Goal: Transaction & Acquisition: Book appointment/travel/reservation

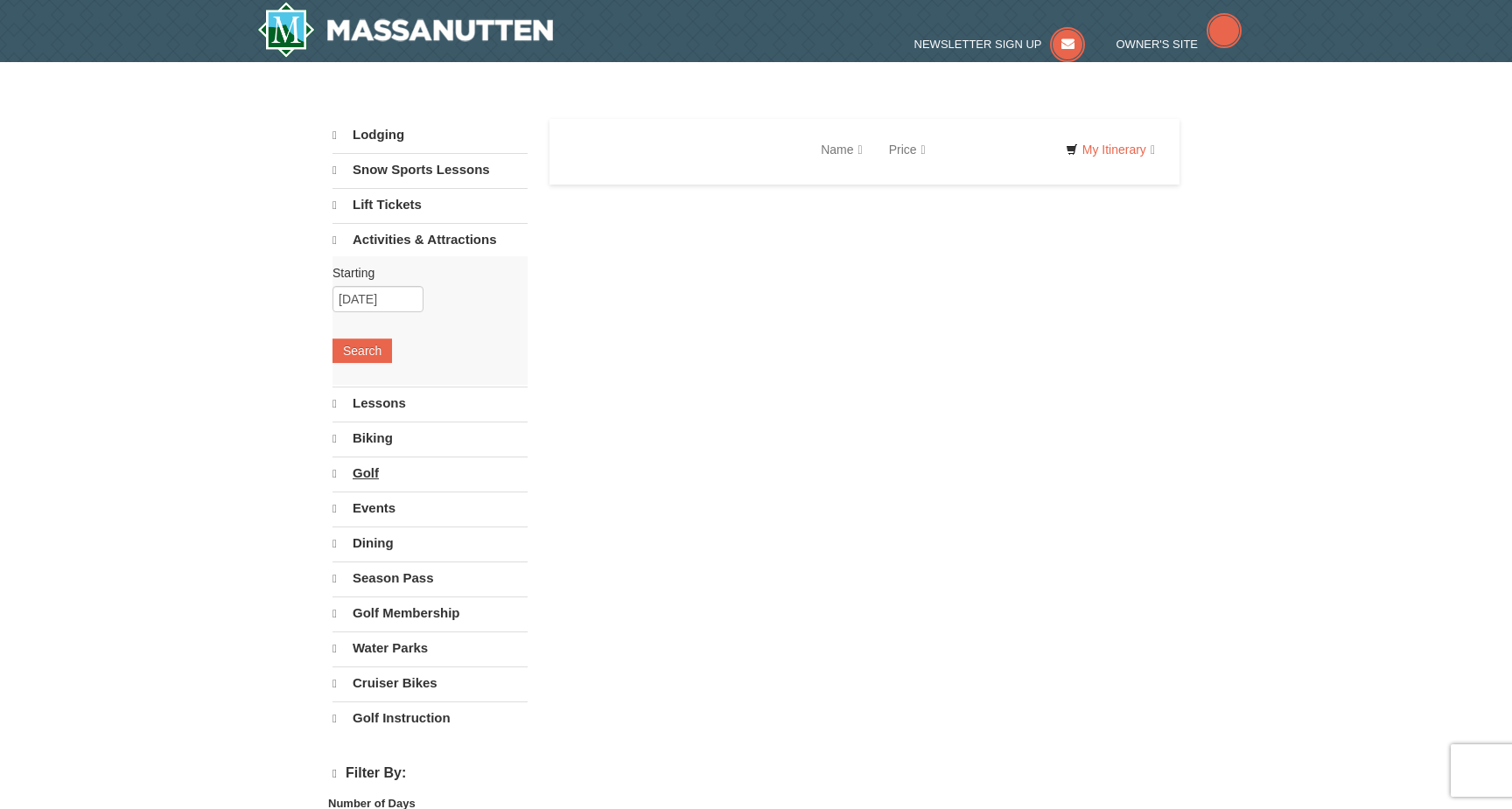
select select "10"
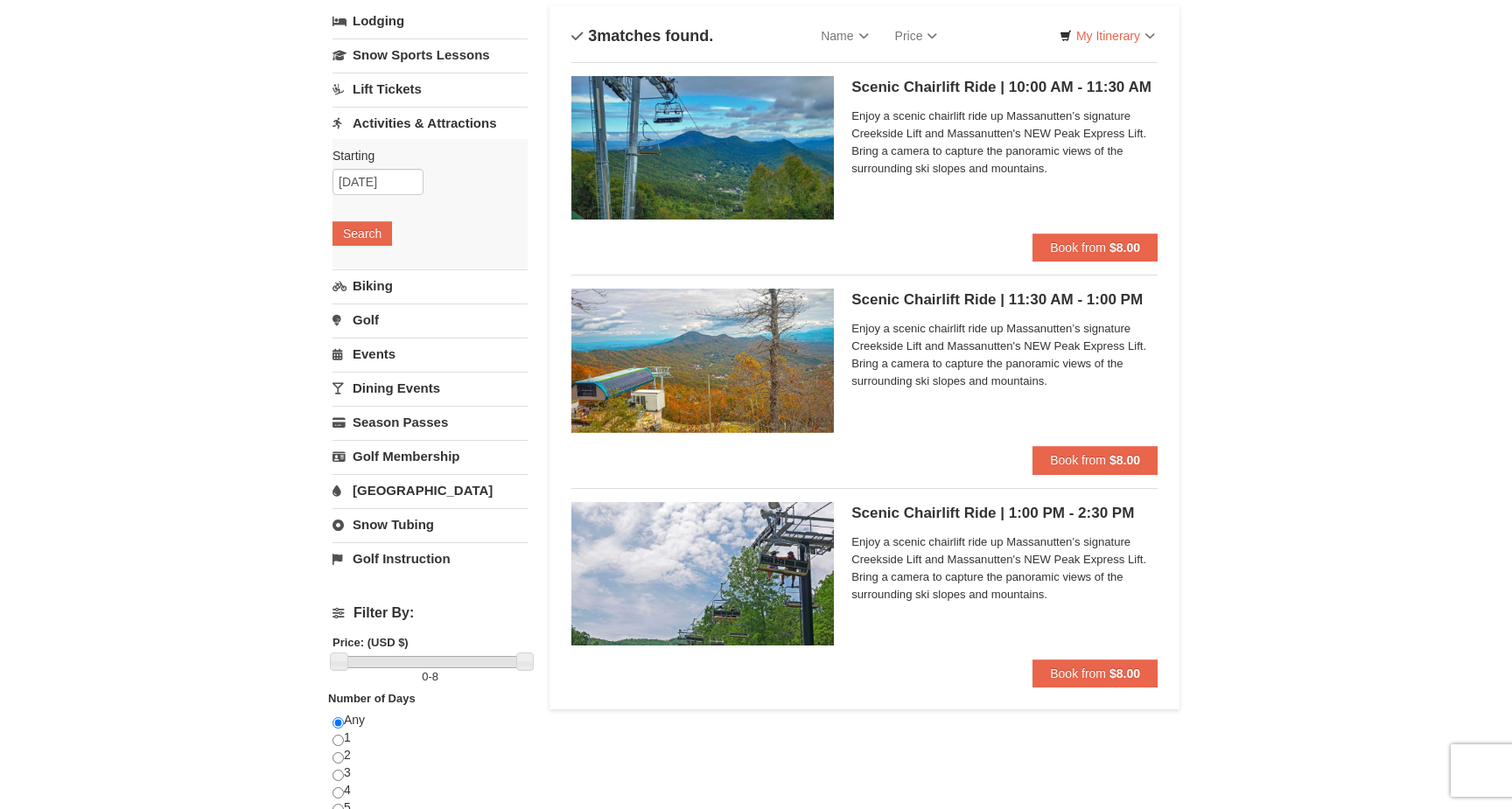
scroll to position [134, 0]
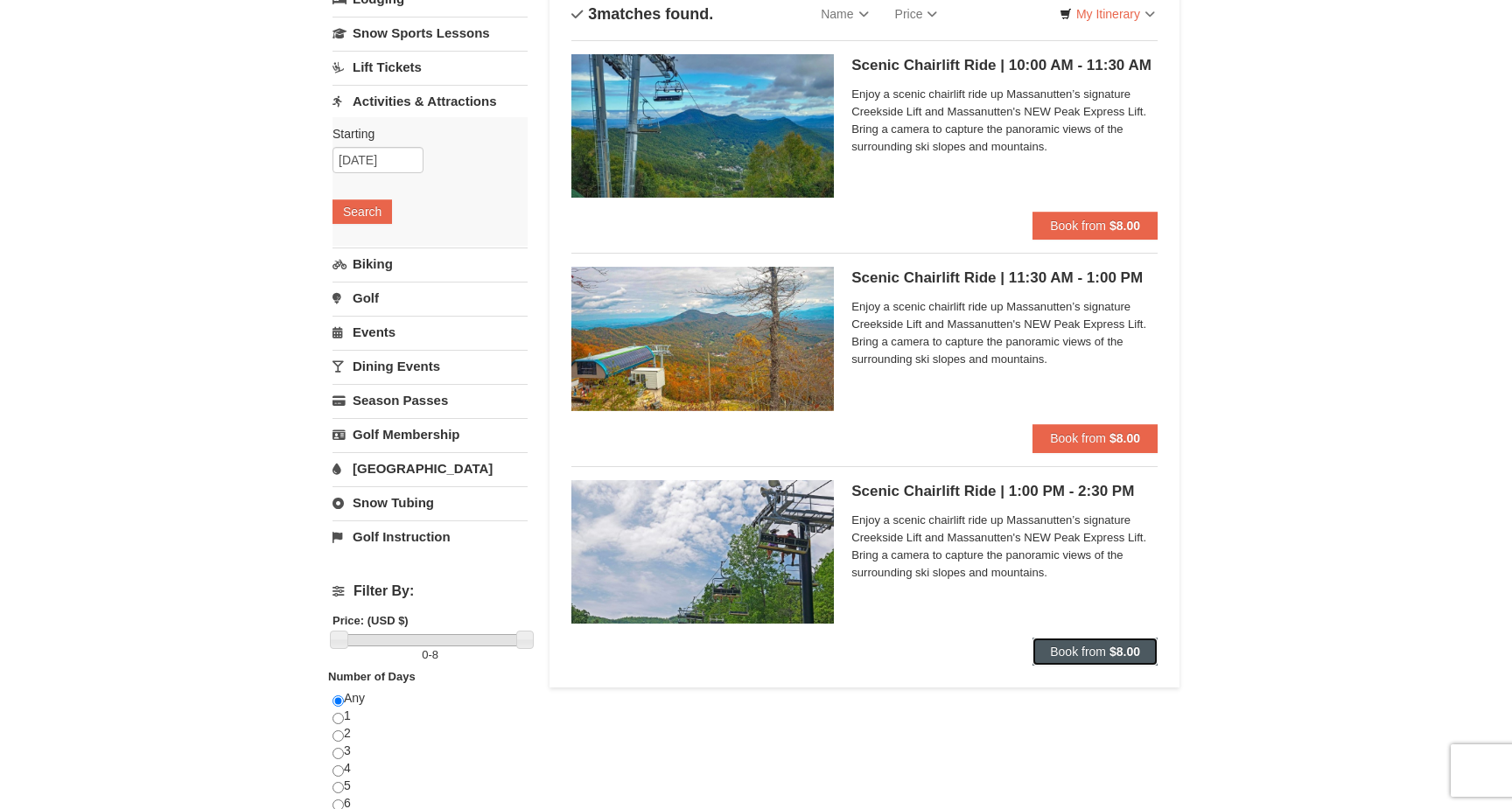
click at [1084, 654] on span "Book from" at bounding box center [1078, 652] width 56 height 14
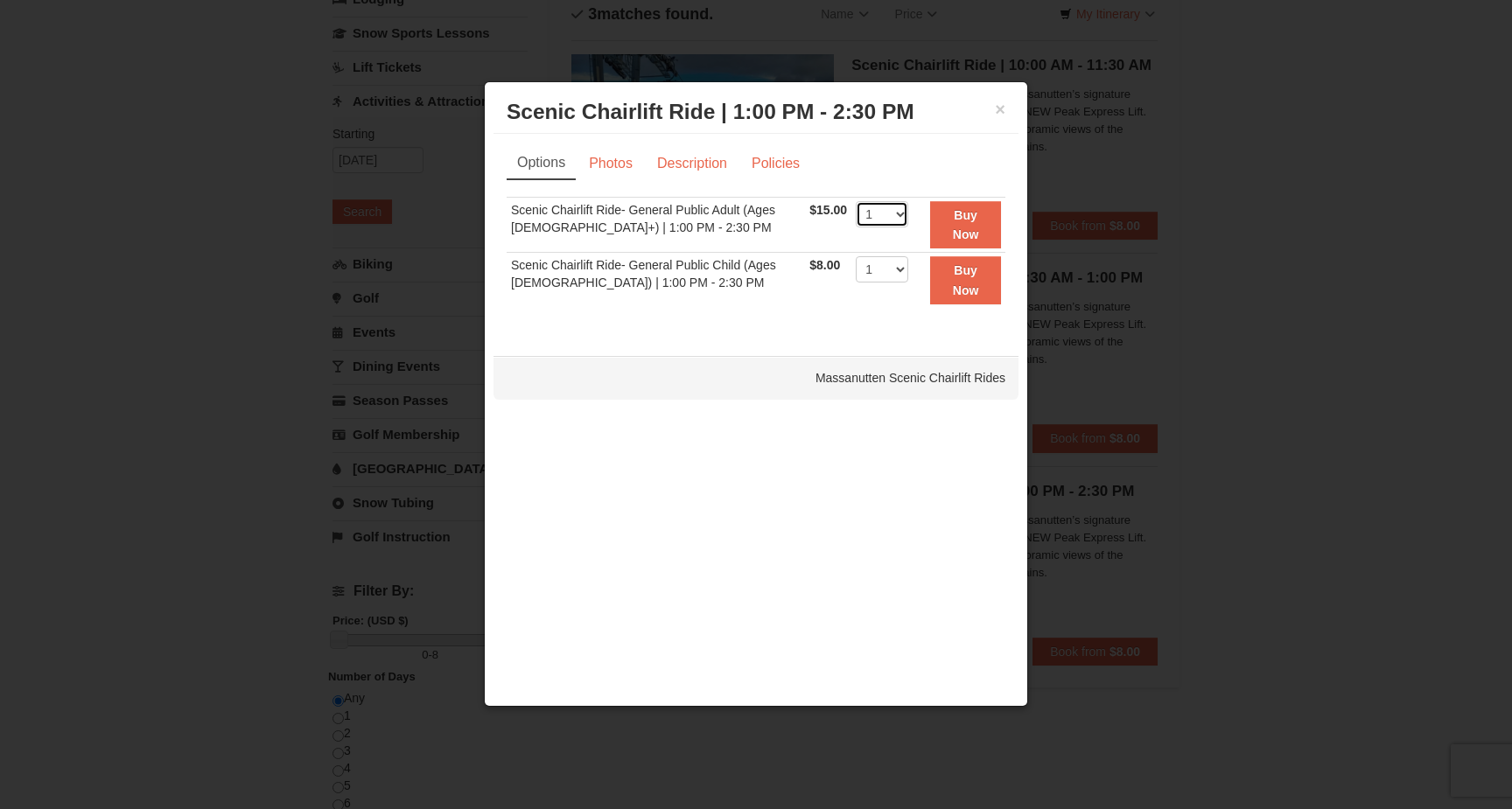
click at [888, 210] on select "1 2 3 4 5 6 7 8 9 10 11 12 13 14 15 16 17 18 19 20 21 22" at bounding box center [881, 214] width 52 height 27
select select "4"
click at [856, 201] on select "1 2 3 4 5 6 7 8 9 10 11 12 13 14 15 16 17 18 19 20 21 22" at bounding box center [881, 214] width 52 height 27
click at [965, 214] on strong "Buy Now" at bounding box center [966, 225] width 27 height 33
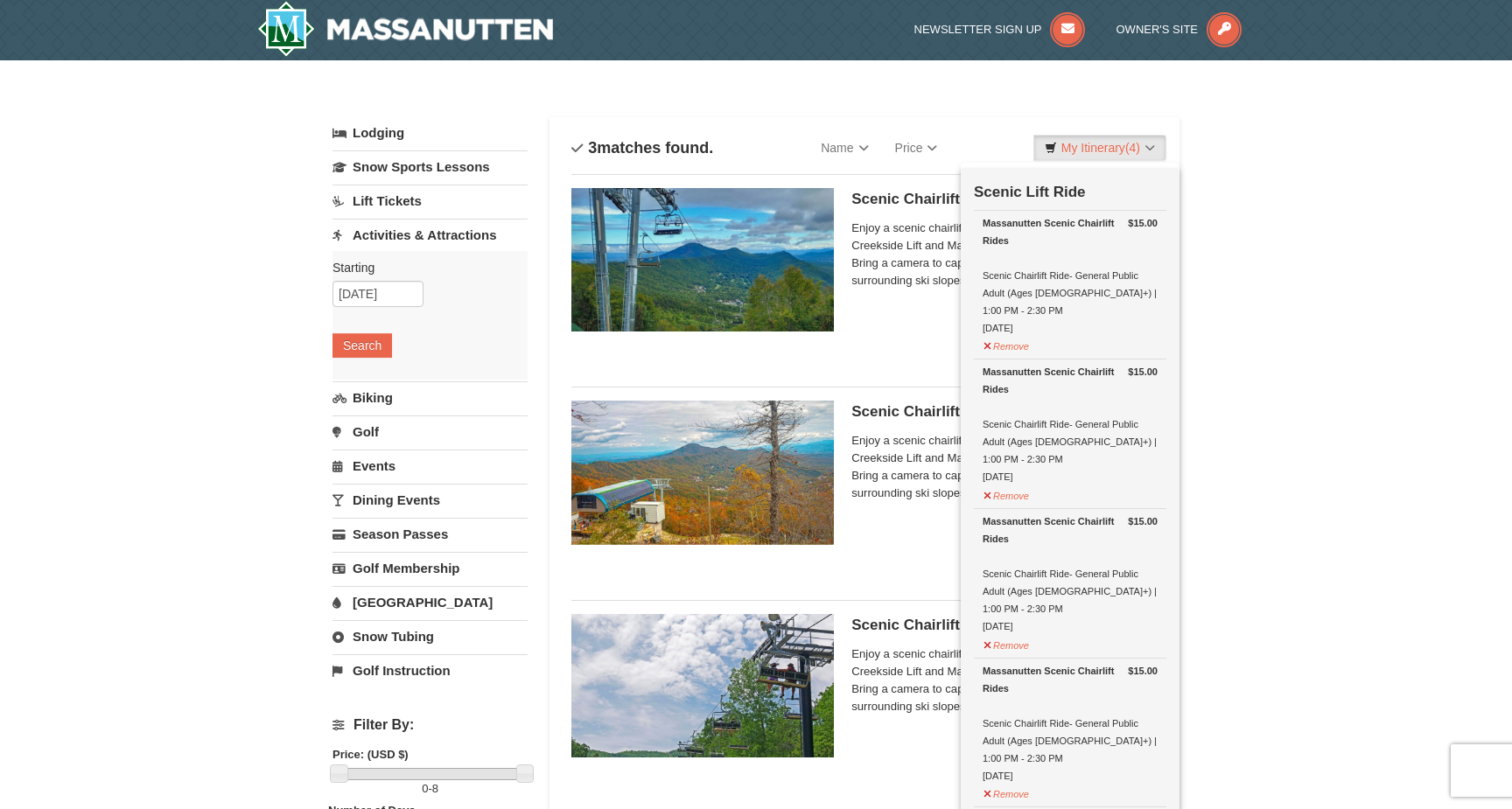
scroll to position [6, 0]
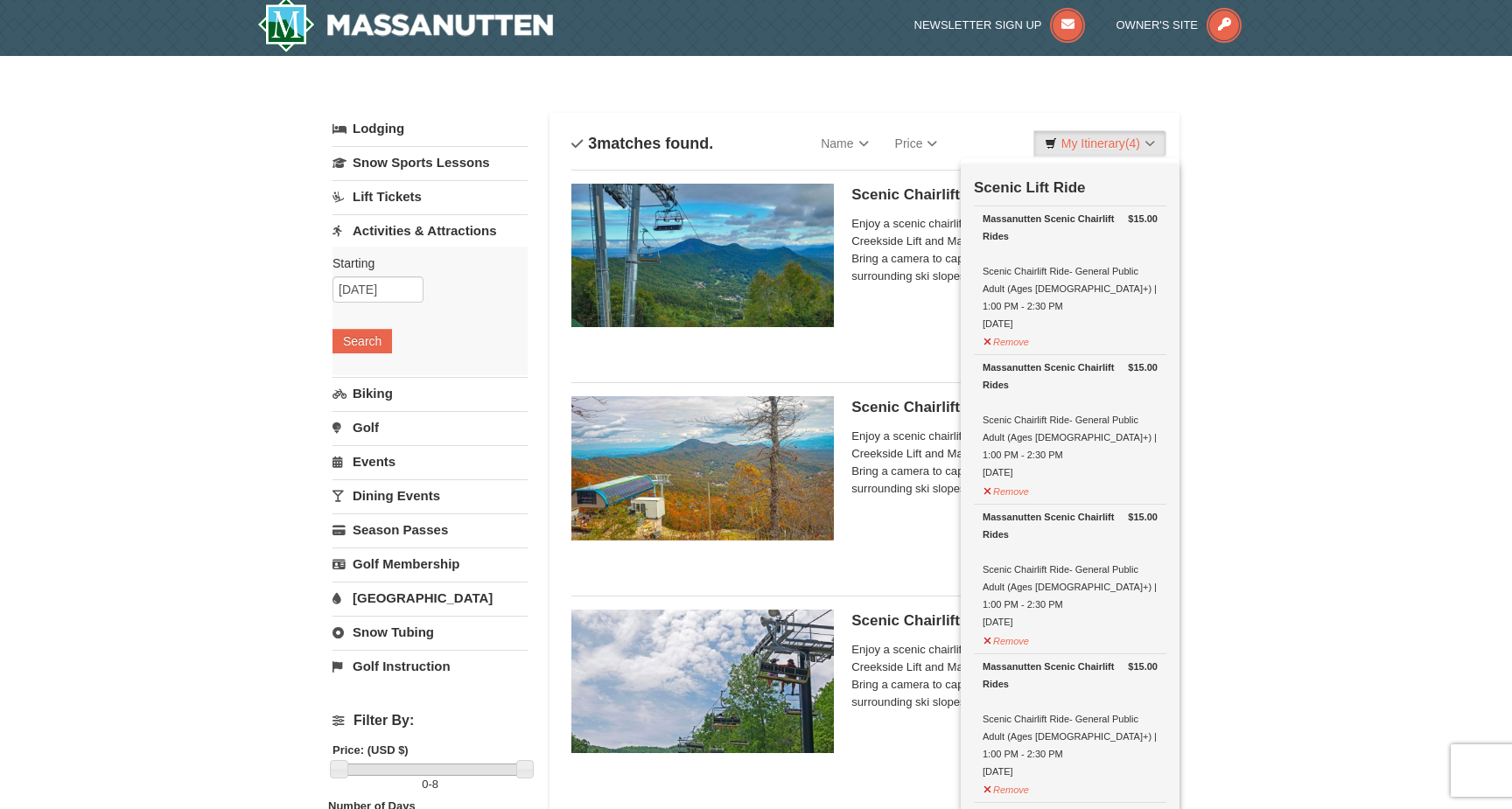
click at [1290, 391] on div "× Categories List Filter My Itinerary (4) Check Out Now Scenic Lift Ride $15.00…" at bounding box center [756, 712] width 1512 height 1312
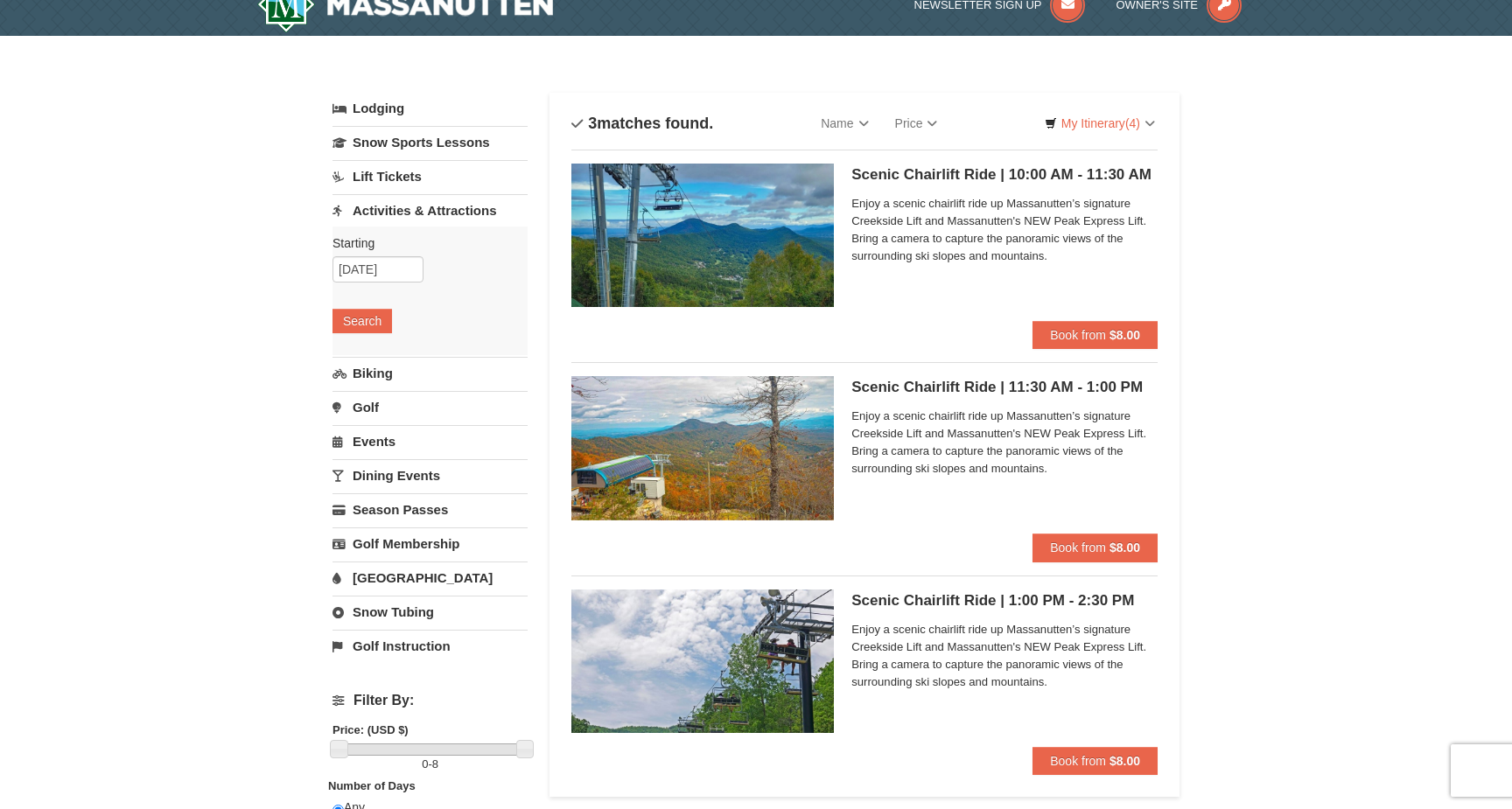
scroll to position [27, 0]
